Goal: Complete application form: Complete application form

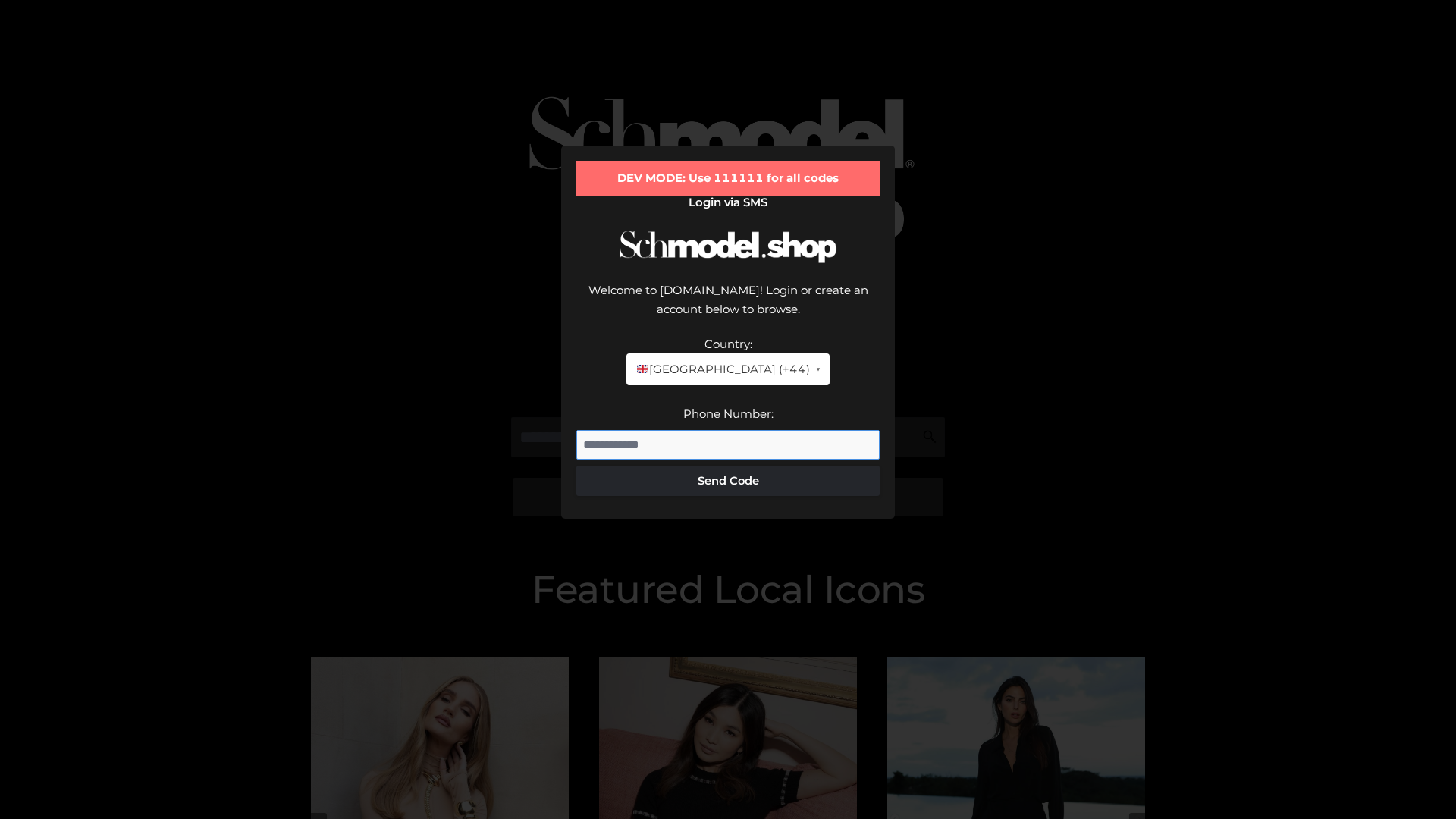
click at [728, 430] on input "Phone Number:" at bounding box center [728, 445] width 304 height 30
type input "**********"
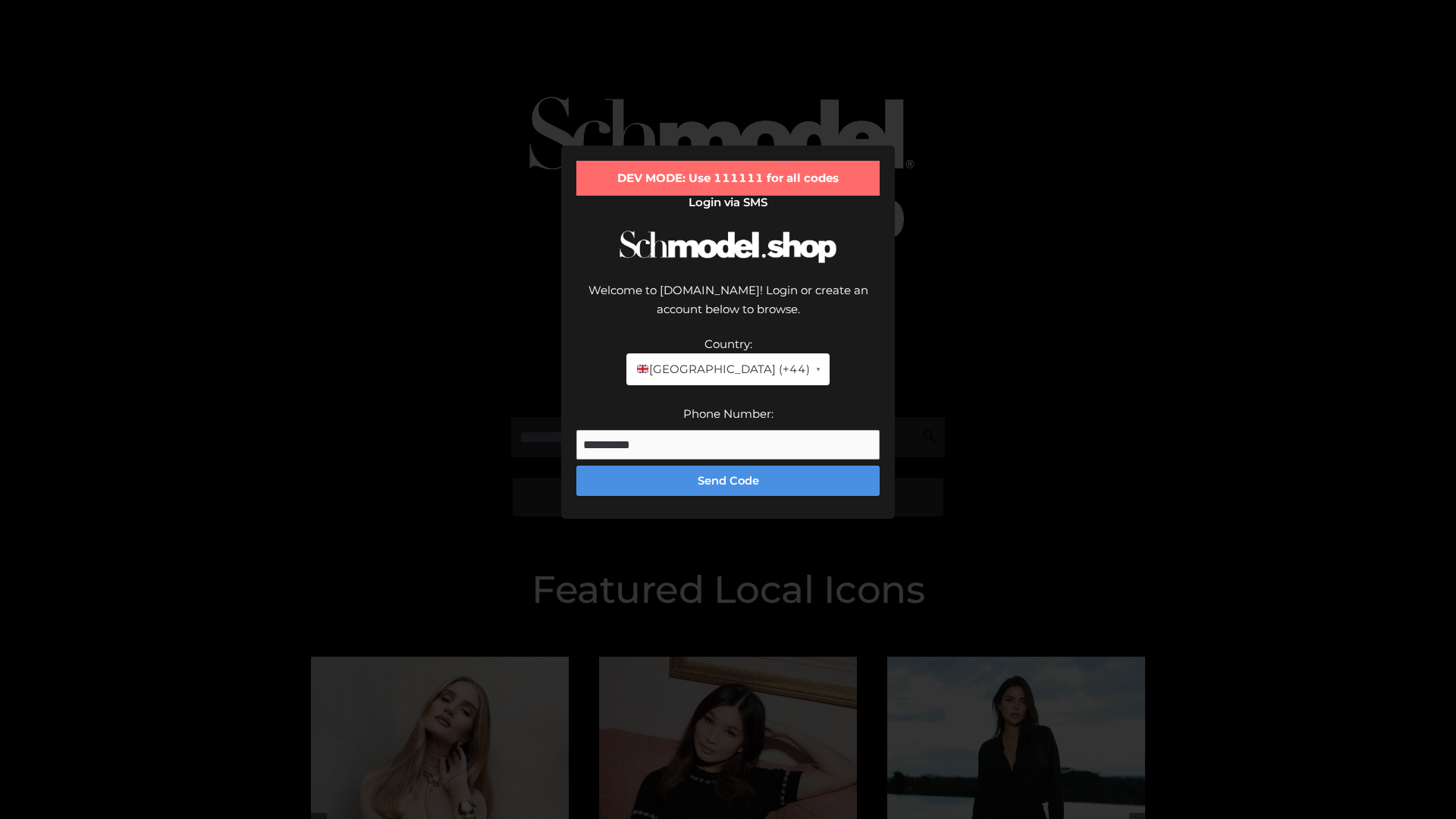
click at [728, 466] on button "Send Code" at bounding box center [728, 481] width 304 height 30
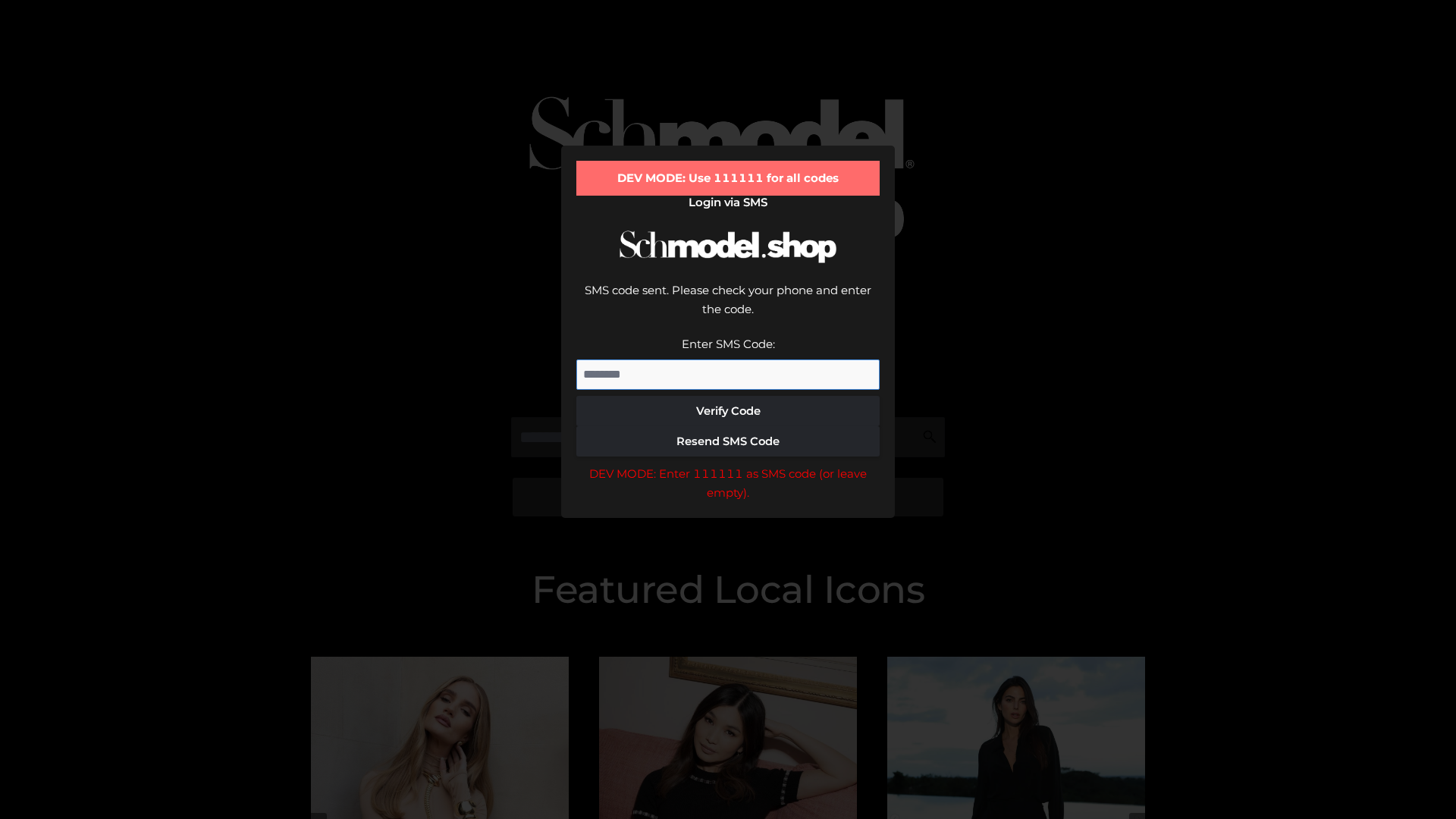
click at [728, 360] on input "Enter SMS Code:" at bounding box center [728, 375] width 304 height 30
type input "******"
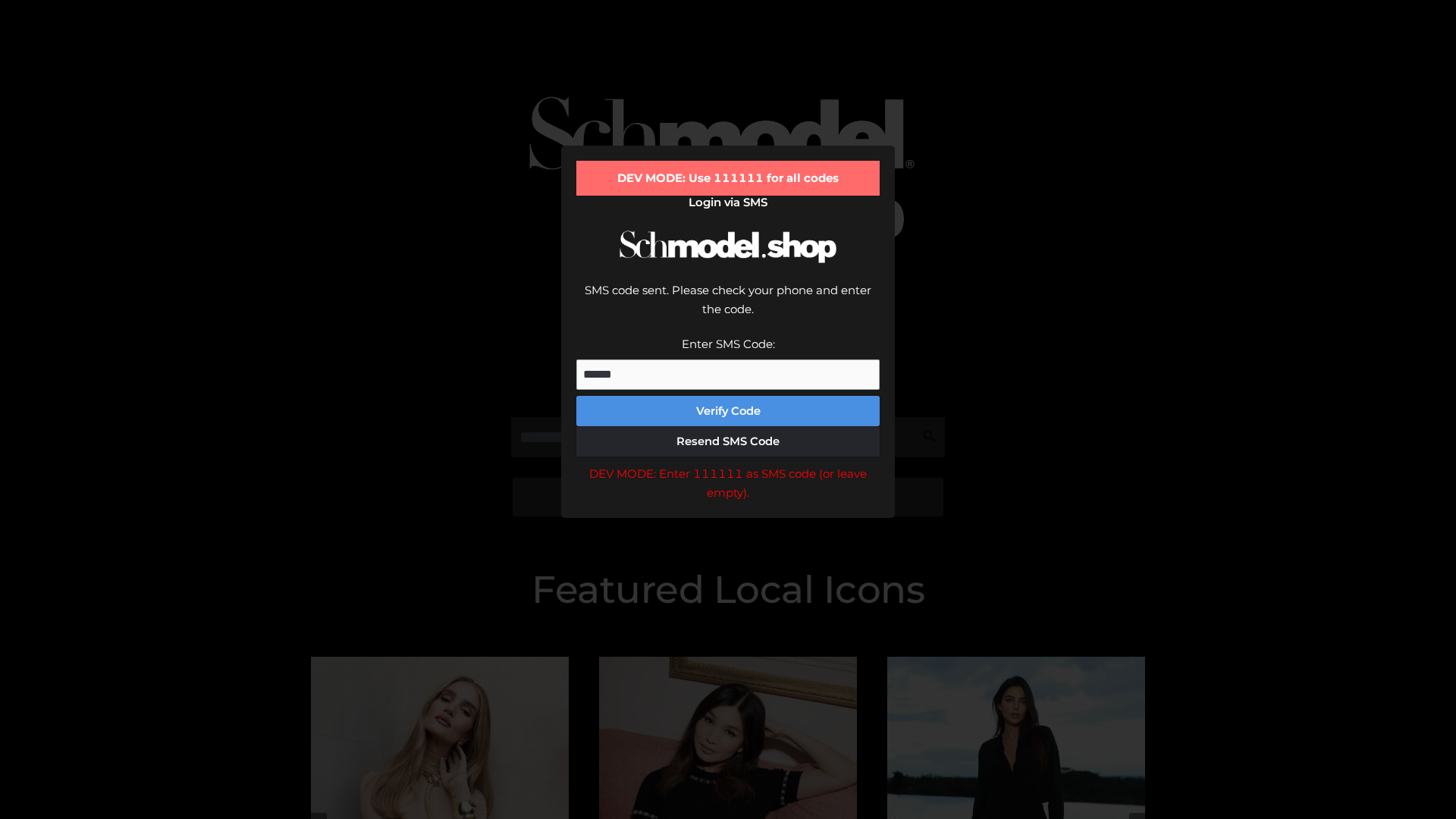
click at [728, 396] on button "Verify Code" at bounding box center [728, 411] width 304 height 30
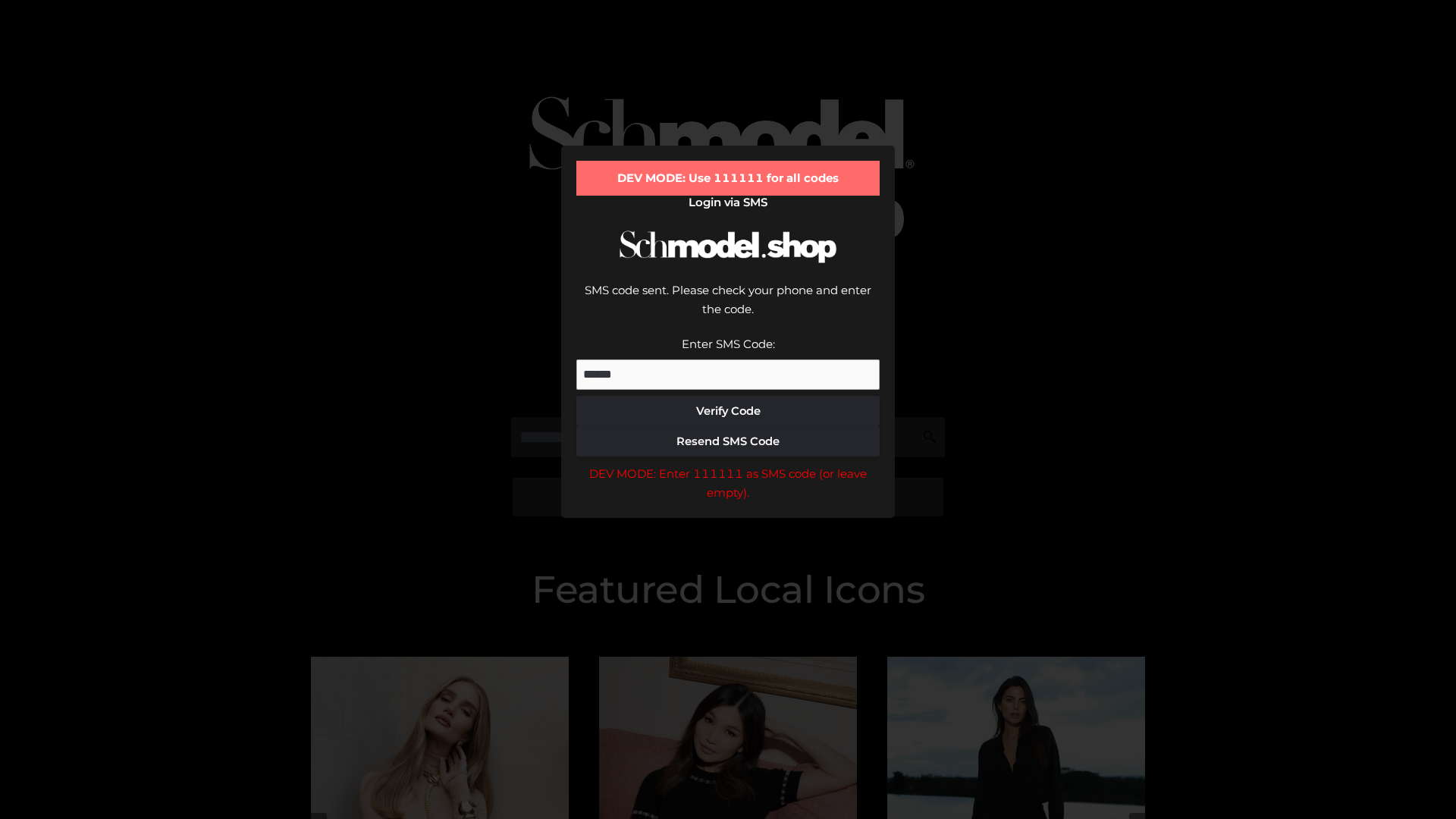
click at [728, 464] on div "DEV MODE: Enter 111111 as SMS code (or leave empty)." at bounding box center [728, 483] width 304 height 39
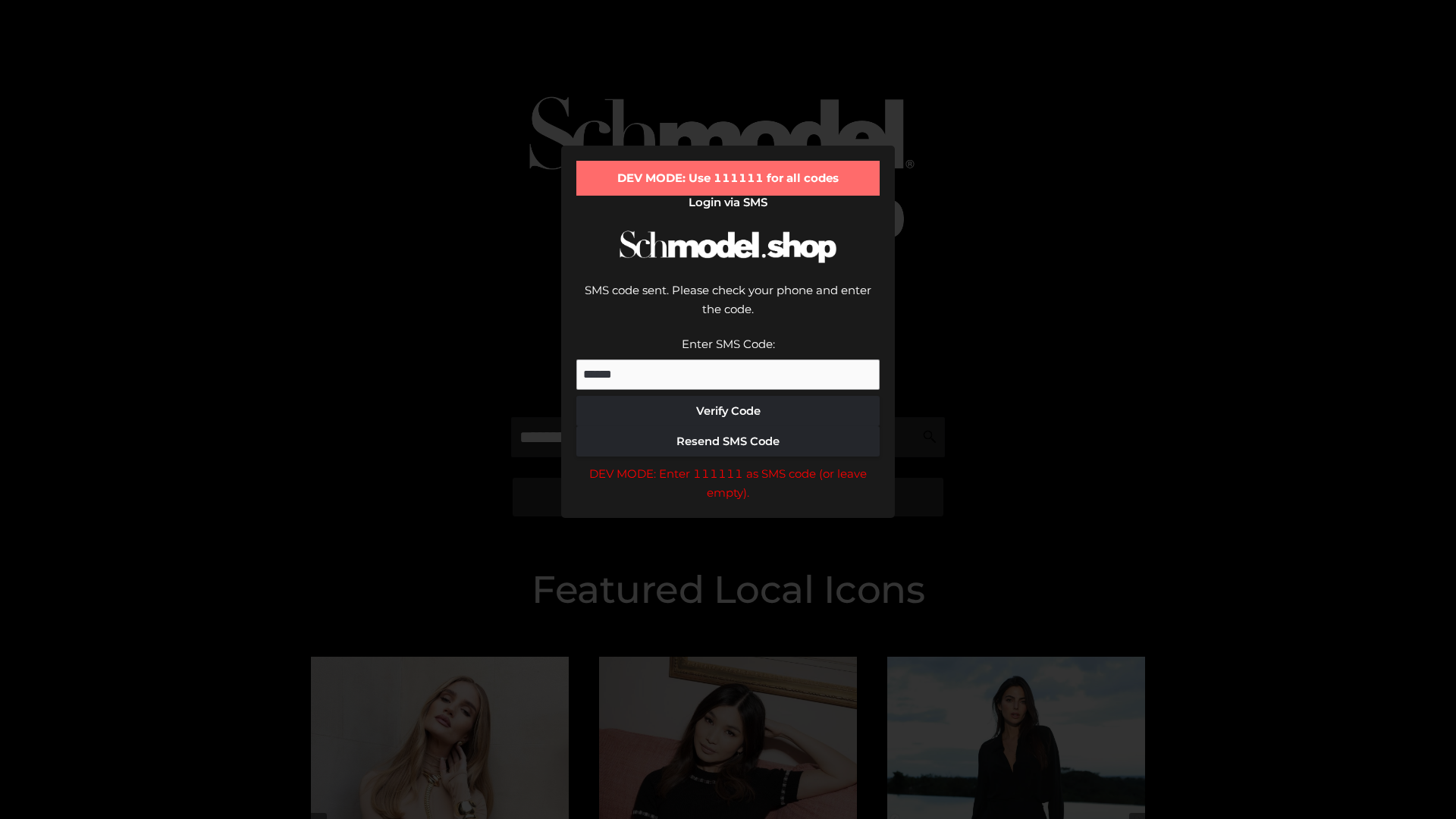
click at [728, 464] on div "DEV MODE: Enter 111111 as SMS code (or leave empty)." at bounding box center [728, 483] width 304 height 39
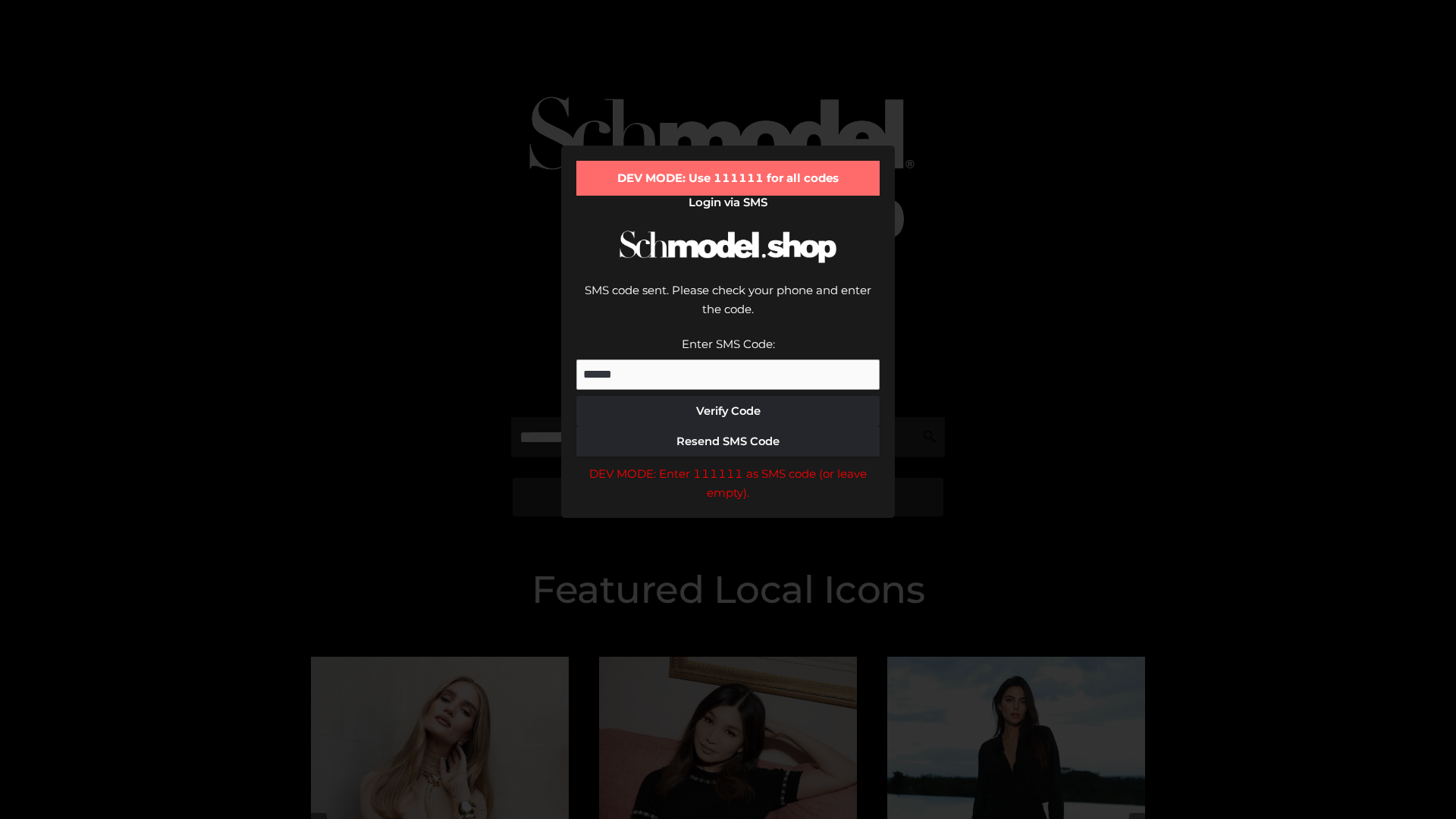
click at [728, 464] on div "DEV MODE: Enter 111111 as SMS code (or leave empty)." at bounding box center [728, 483] width 304 height 39
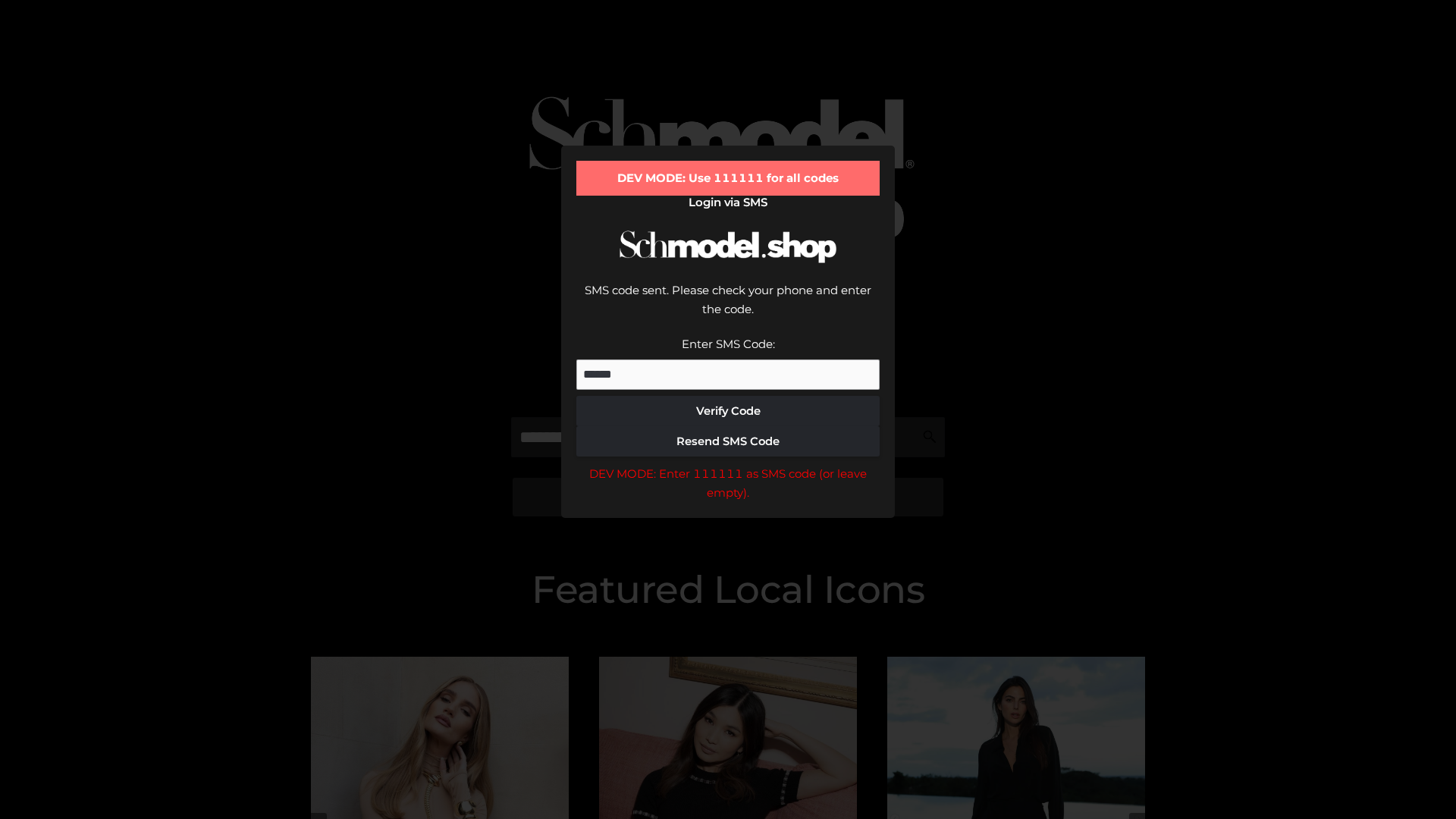
click at [728, 464] on div "DEV MODE: Enter 111111 as SMS code (or leave empty)." at bounding box center [728, 483] width 304 height 39
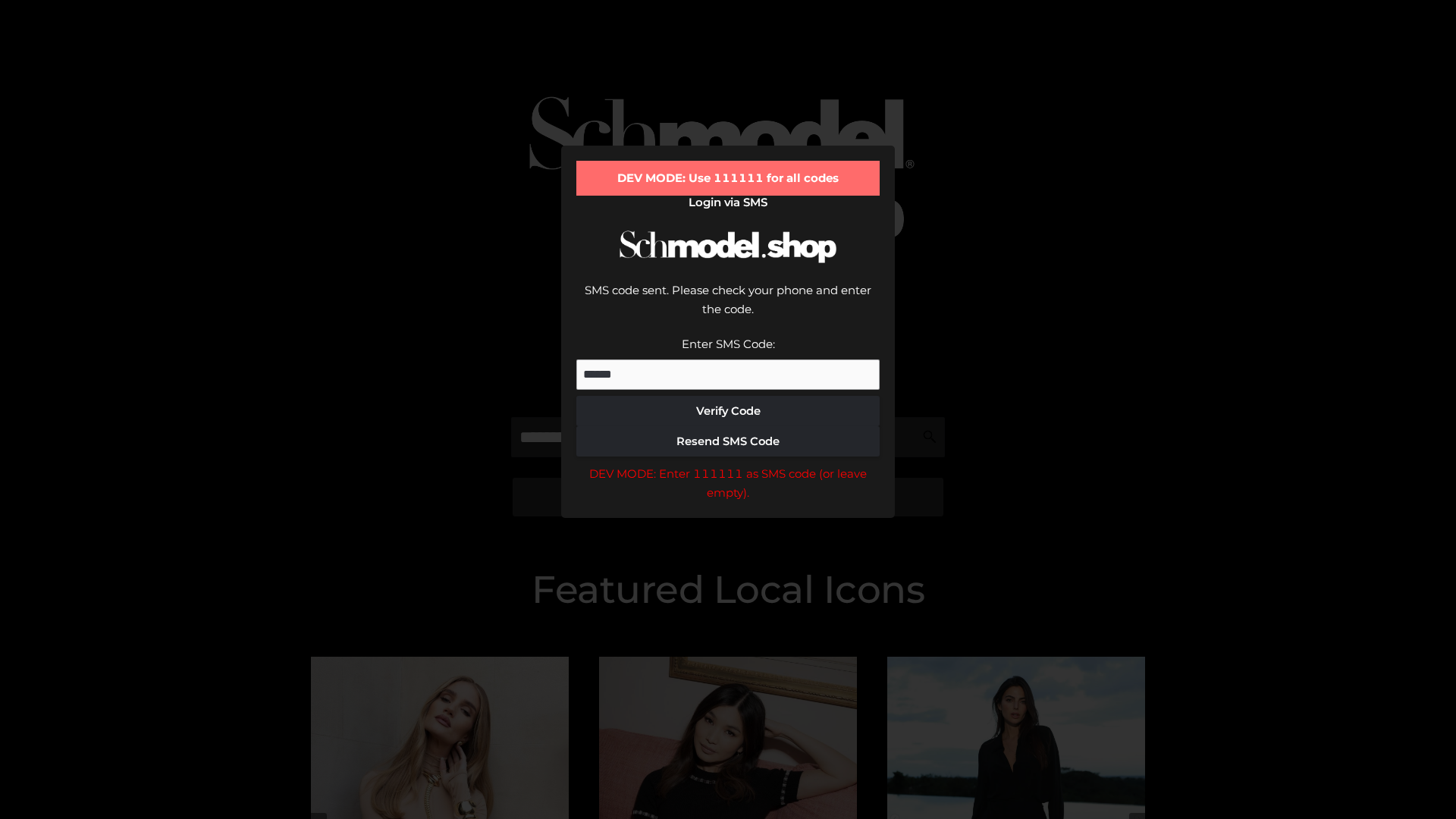
click at [728, 464] on div "DEV MODE: Enter 111111 as SMS code (or leave empty)." at bounding box center [728, 483] width 304 height 39
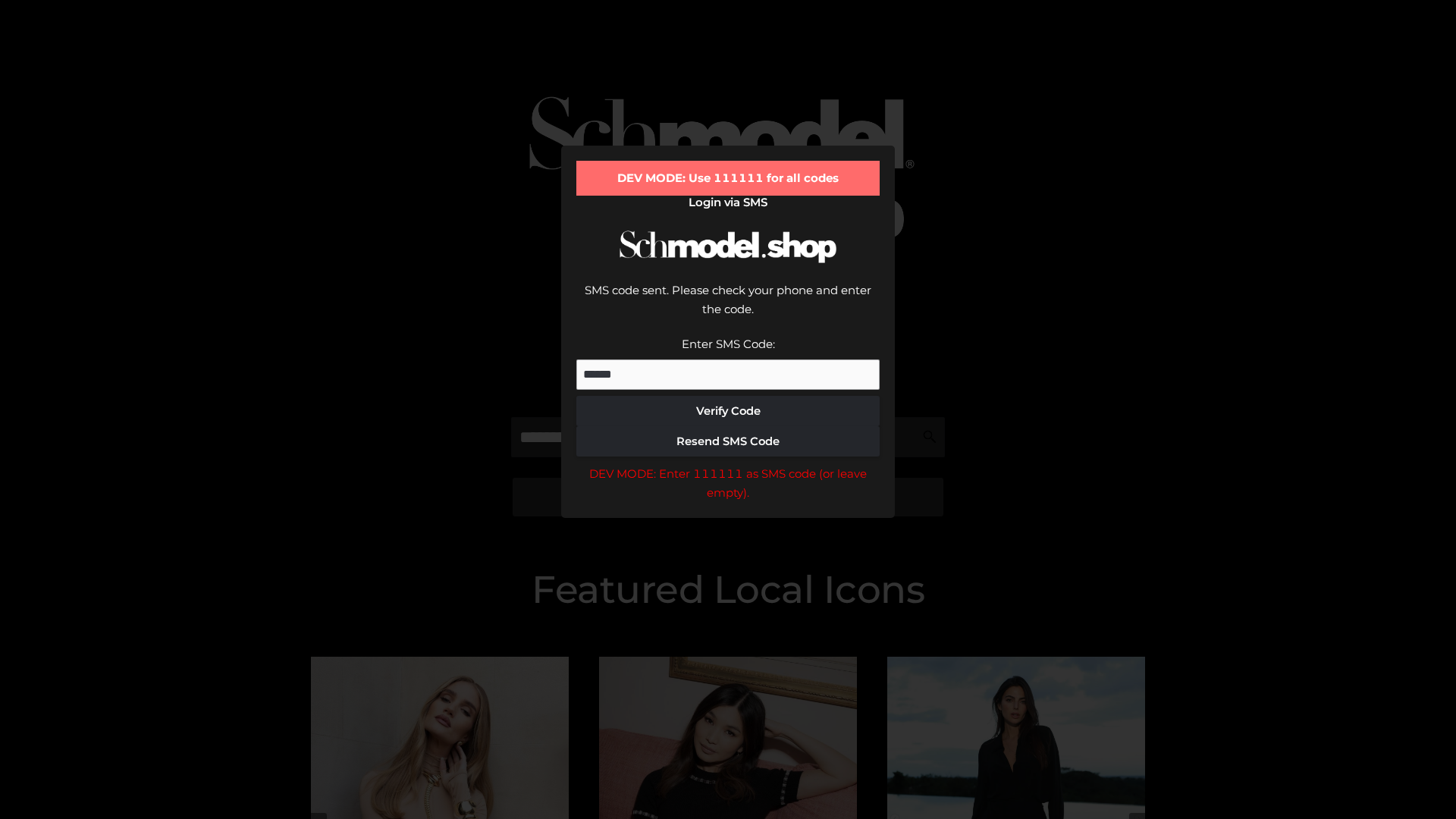
click at [728, 464] on div "DEV MODE: Enter 111111 as SMS code (or leave empty)." at bounding box center [728, 483] width 304 height 39
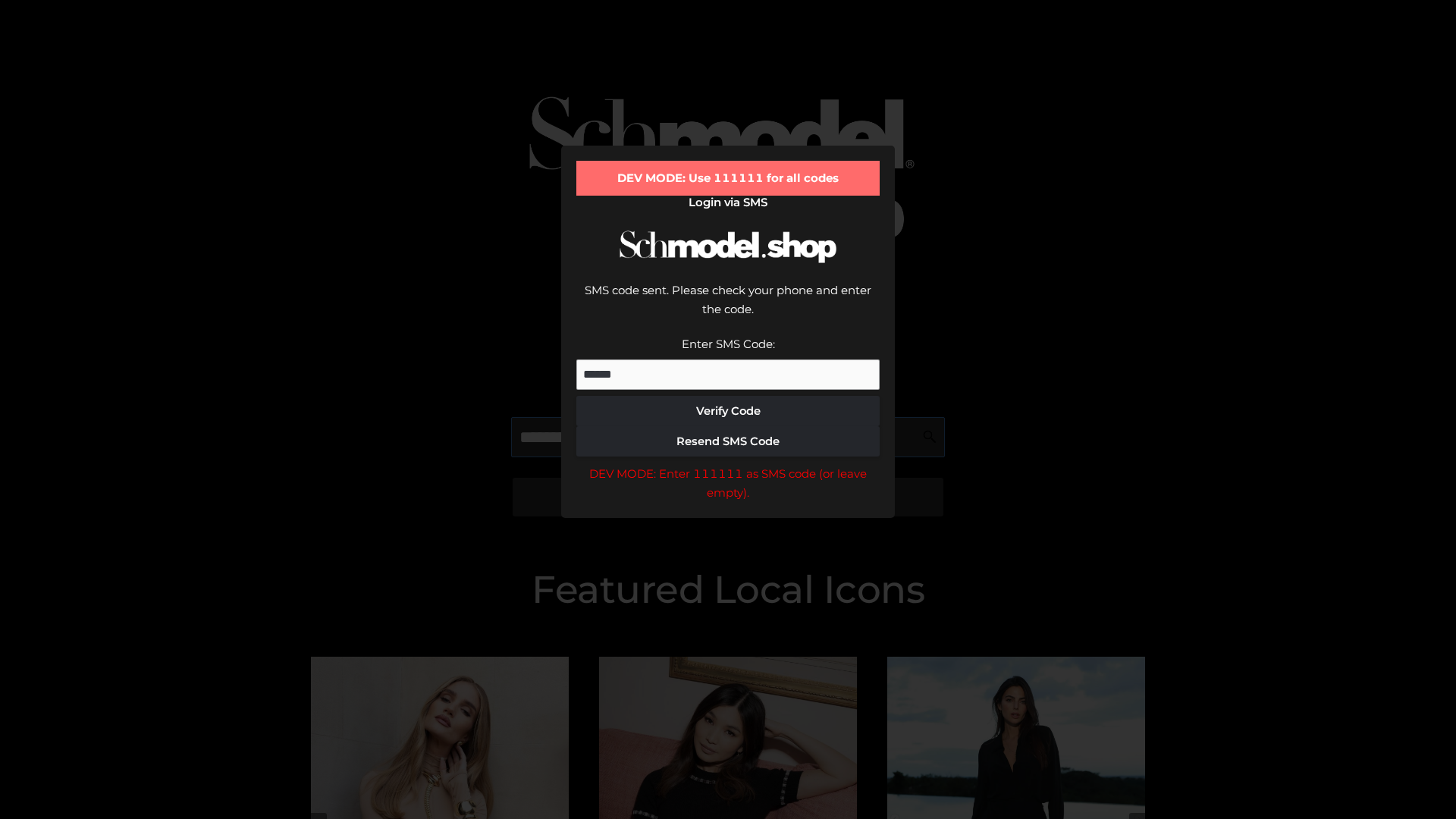
scroll to position [0, 78]
click at [728, 464] on div "DEV MODE: Enter 111111 as SMS code (or leave empty)." at bounding box center [728, 483] width 304 height 39
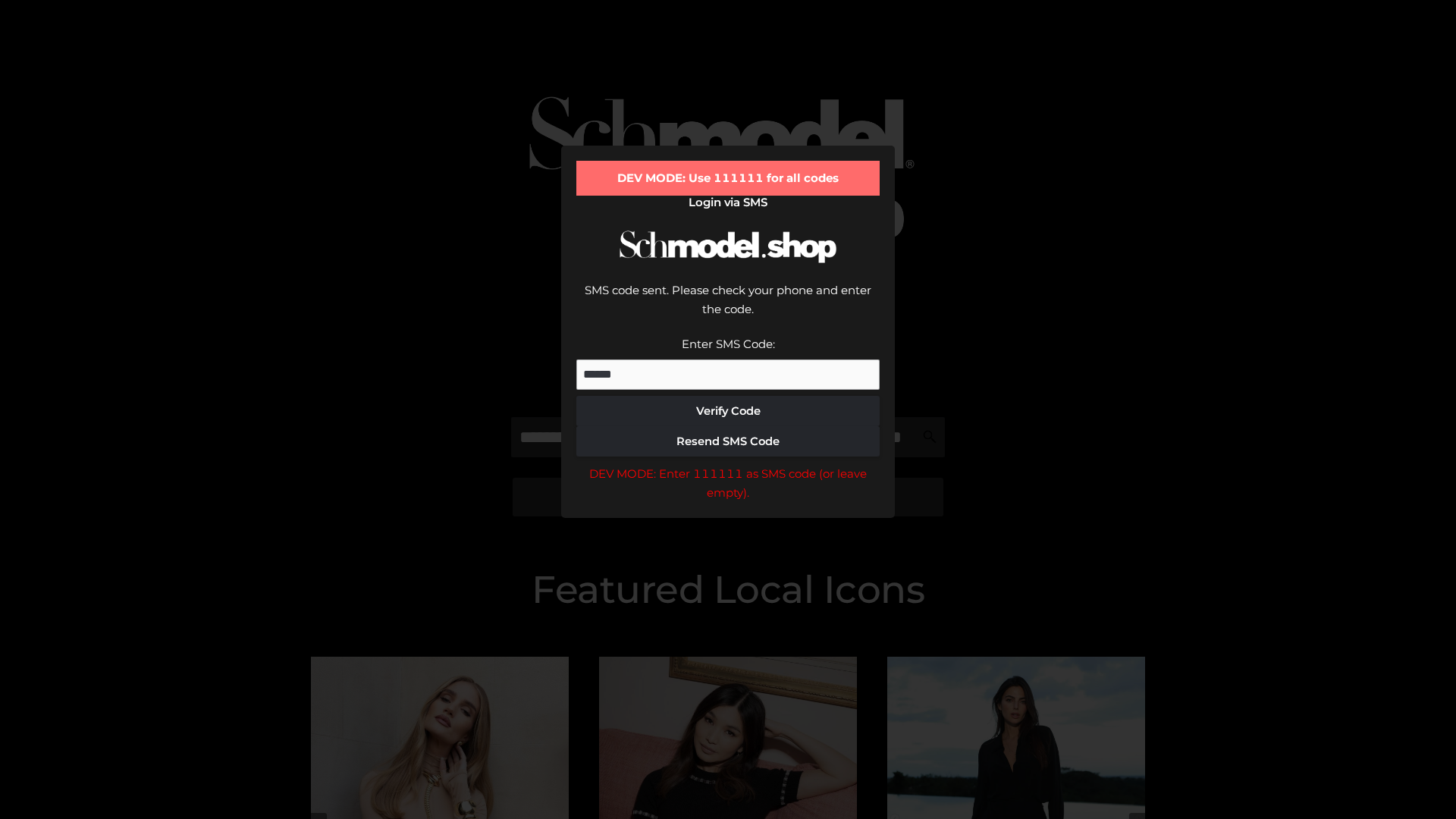
click at [728, 464] on div "DEV MODE: Enter 111111 as SMS code (or leave empty)." at bounding box center [728, 483] width 304 height 39
type input "**********"
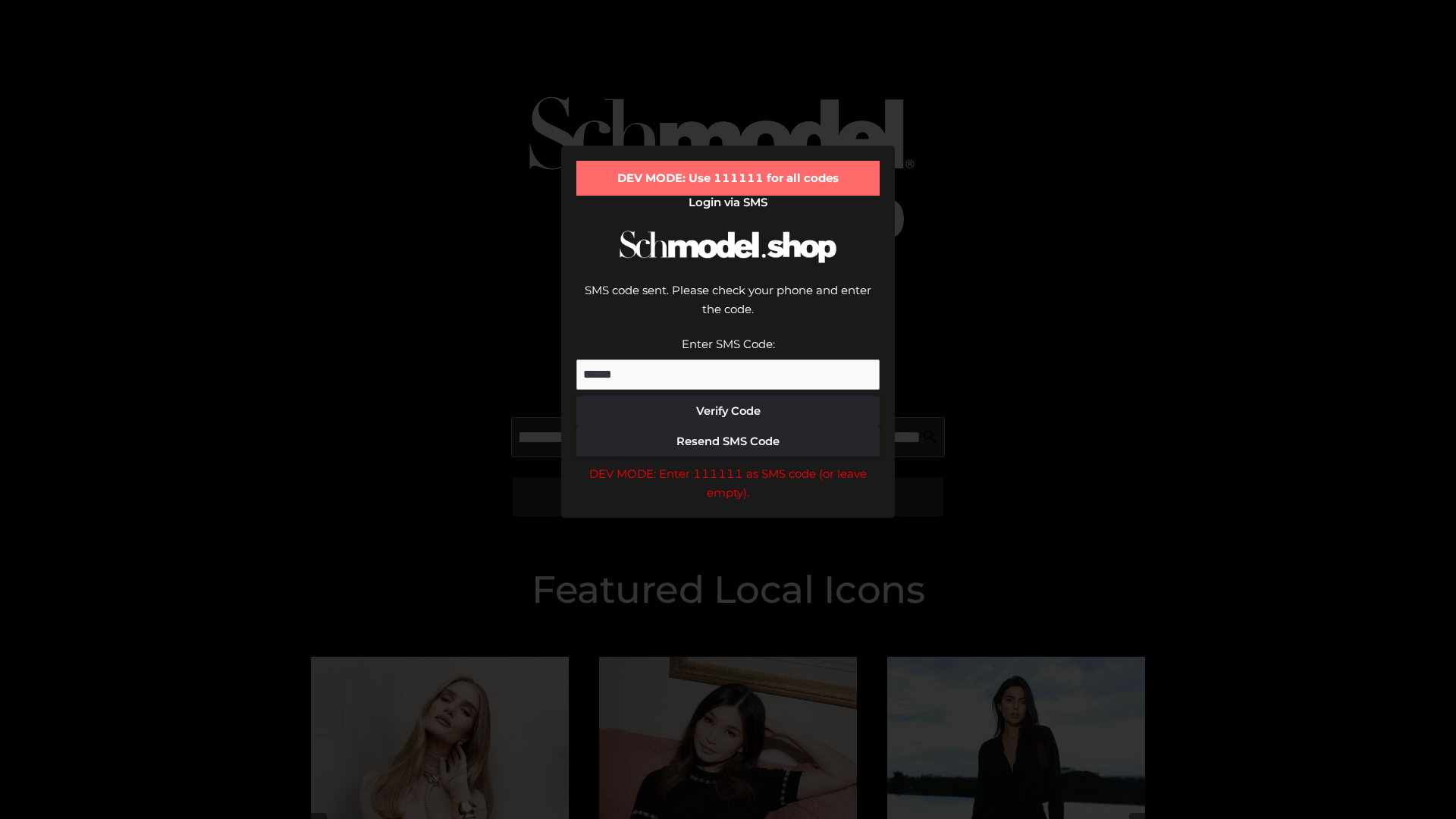
scroll to position [0, 148]
